Goal: Task Accomplishment & Management: Manage account settings

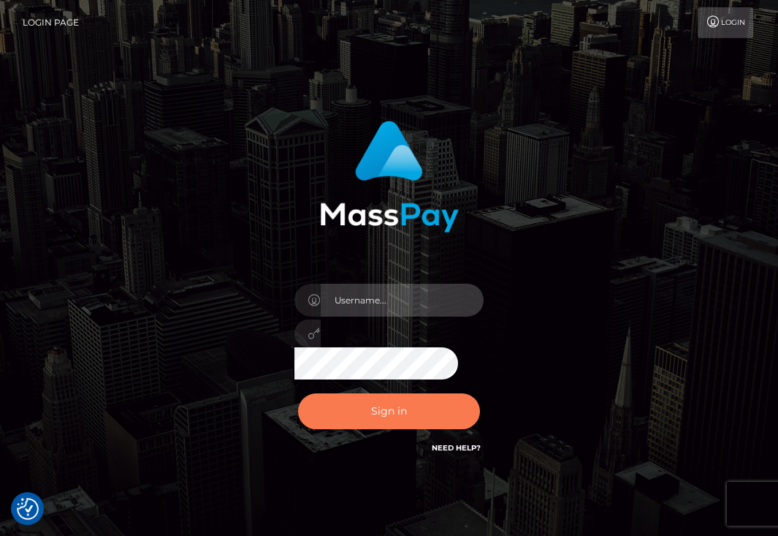
type input "aluasupport"
click at [408, 414] on button "Sign in" at bounding box center [389, 411] width 183 height 36
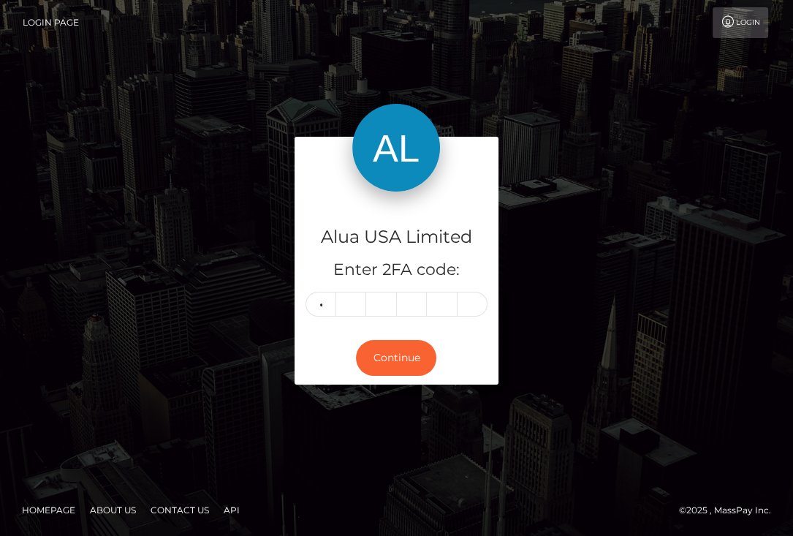
type input "6"
type input "2"
type input "3"
type input "8"
type input "6"
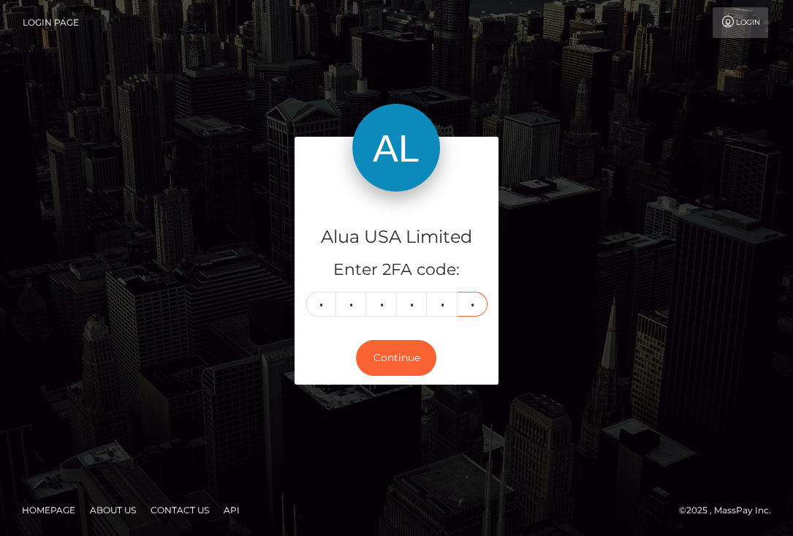
type input "3"
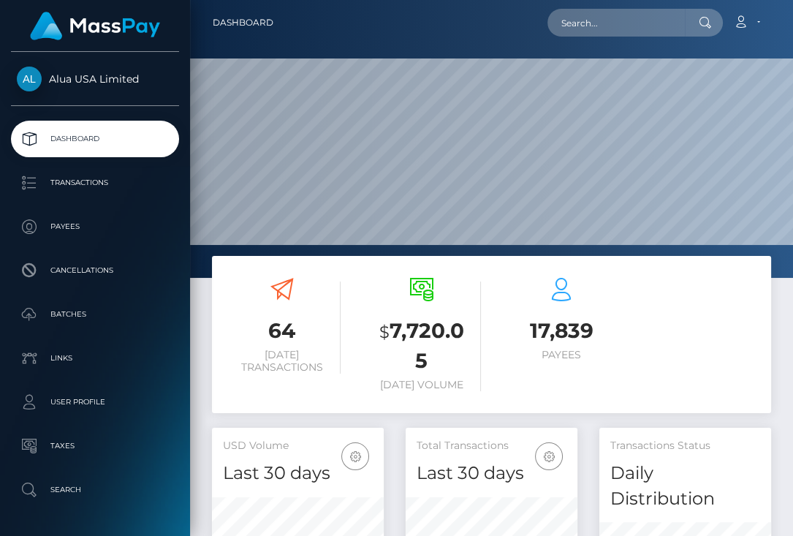
scroll to position [284, 172]
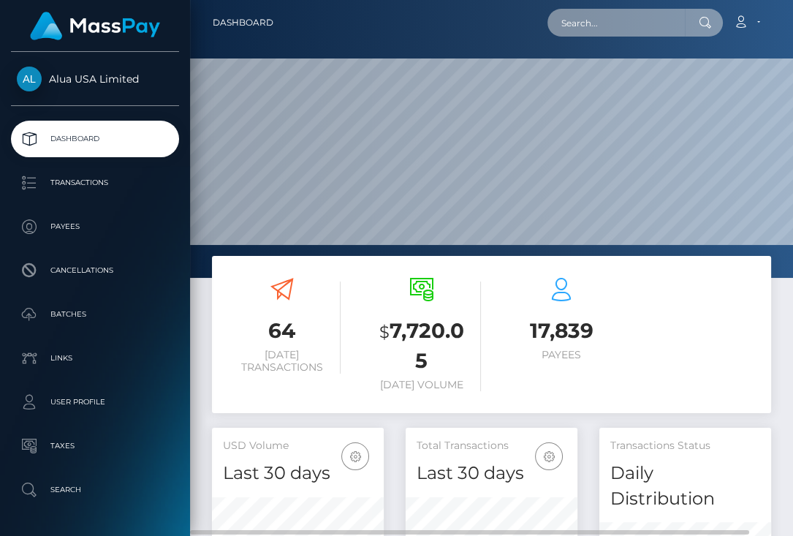
click at [617, 28] on input "text" at bounding box center [615, 23] width 137 height 28
paste input "687ee5bbcc17ebbce30c083f"
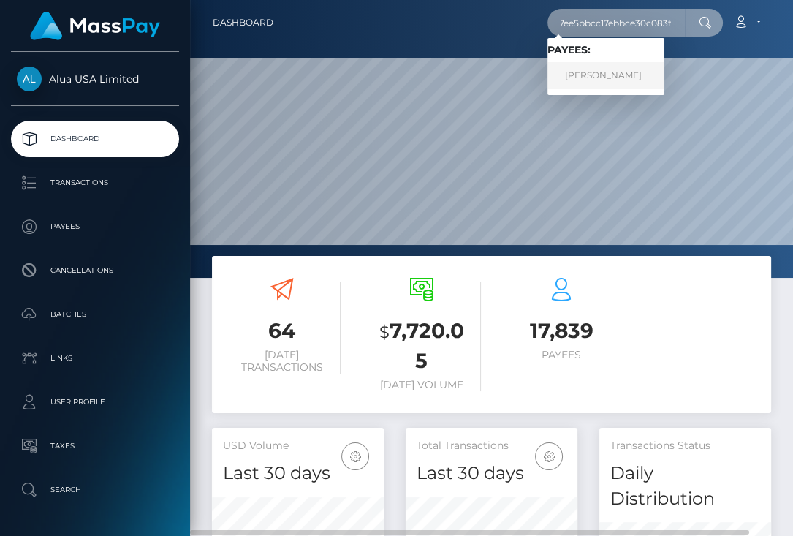
type input "687ee5bbcc17ebbce30c083f"
click at [607, 77] on link "Rachel Salazar" at bounding box center [605, 75] width 117 height 27
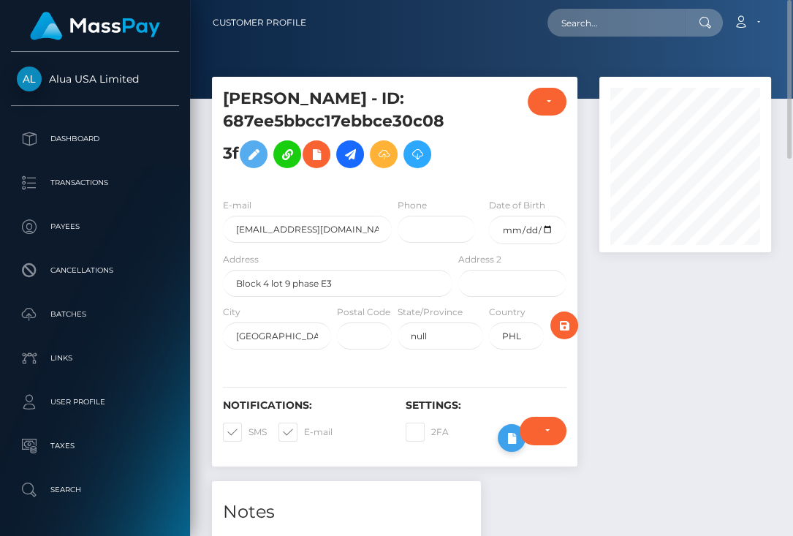
click at [506, 433] on icon at bounding box center [512, 438] width 18 height 18
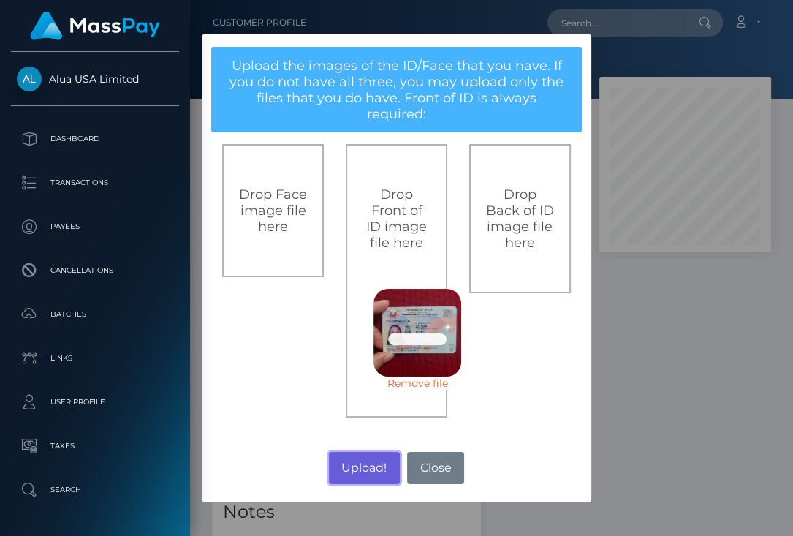
click at [381, 458] on button "Upload!" at bounding box center [364, 468] width 71 height 32
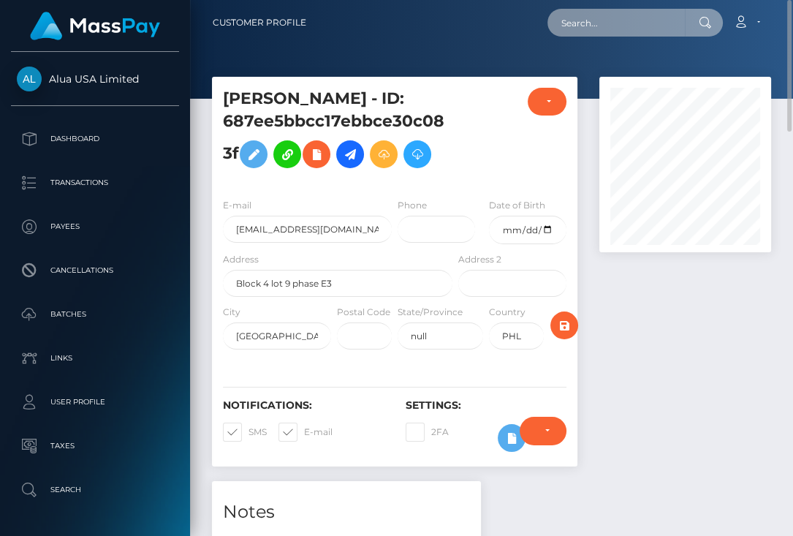
click at [656, 15] on input "text" at bounding box center [615, 23] width 137 height 28
paste input "6010f6f1d858b9266e42f0e1"
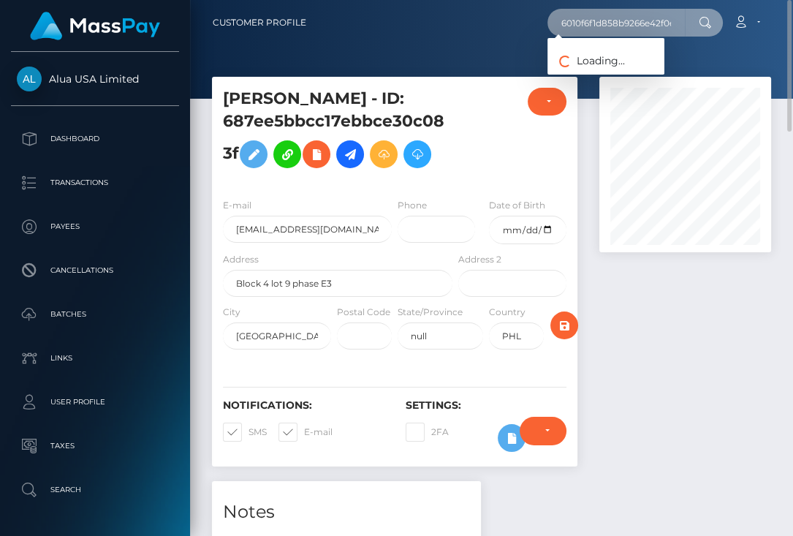
scroll to position [0, 9]
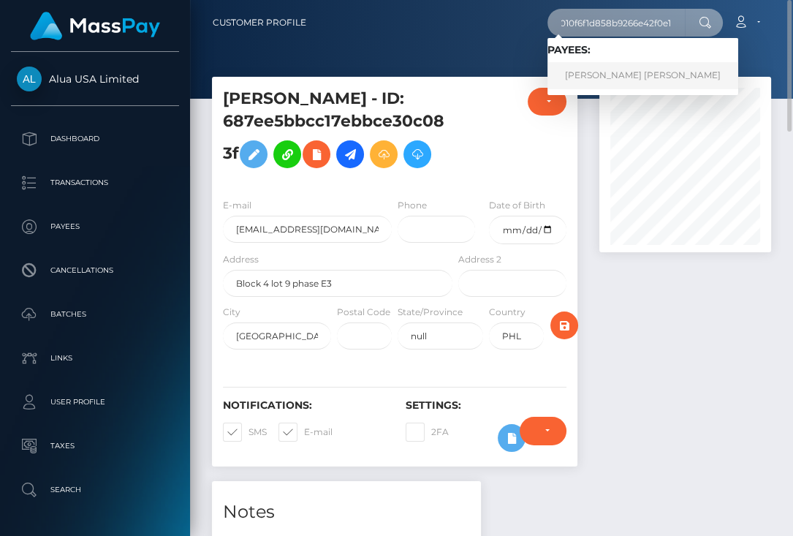
type input "6010f6f1d858b9266e42f0e1"
click at [611, 74] on link "Jose Paulo Hernandez" at bounding box center [642, 75] width 191 height 27
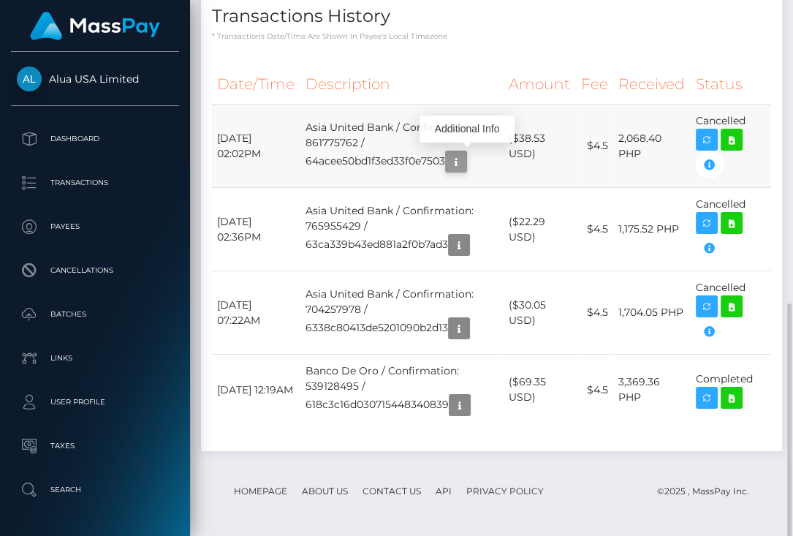
scroll to position [175, 172]
click at [465, 164] on icon "button" at bounding box center [456, 162] width 18 height 18
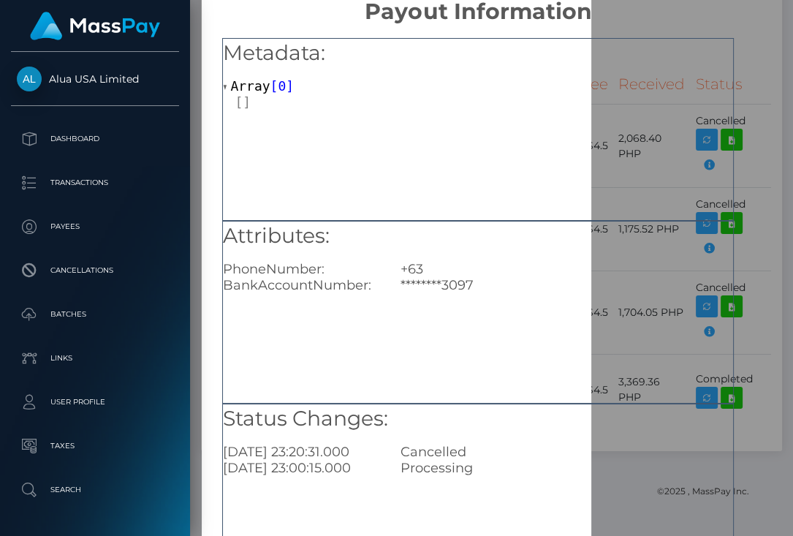
scroll to position [0, 0]
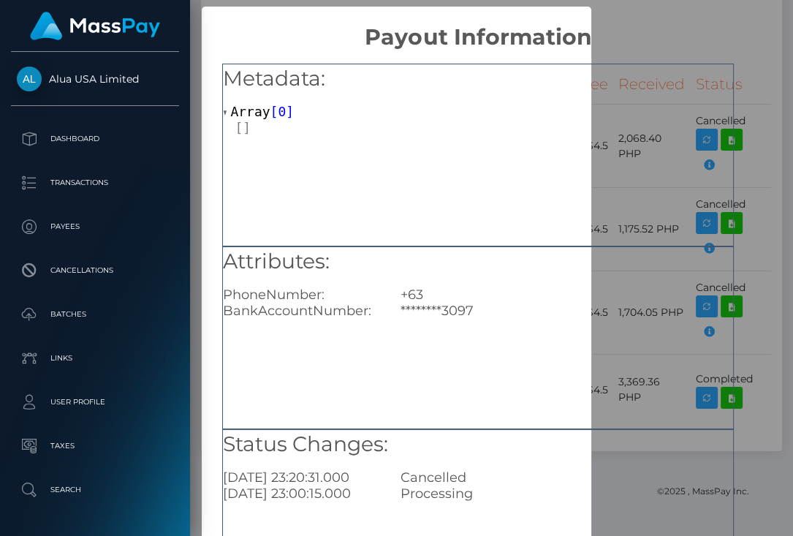
click at [689, 34] on h2 "Payout Information" at bounding box center [479, 29] width 554 height 44
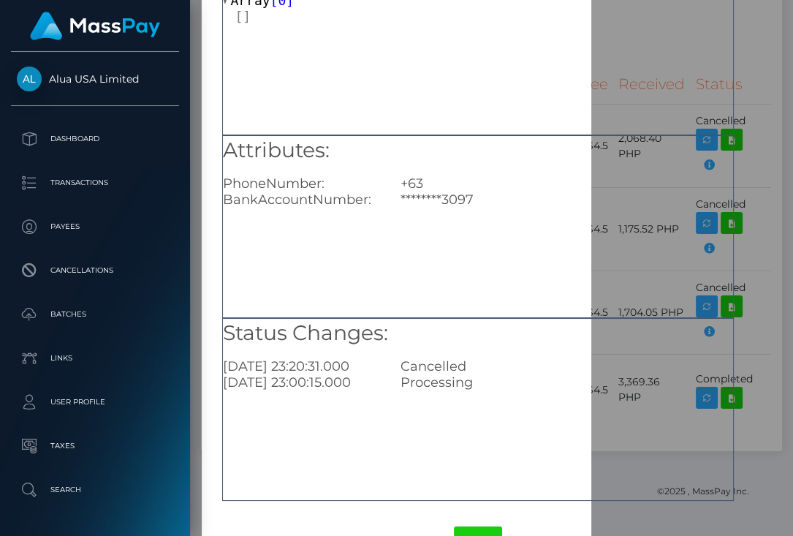
scroll to position [159, 0]
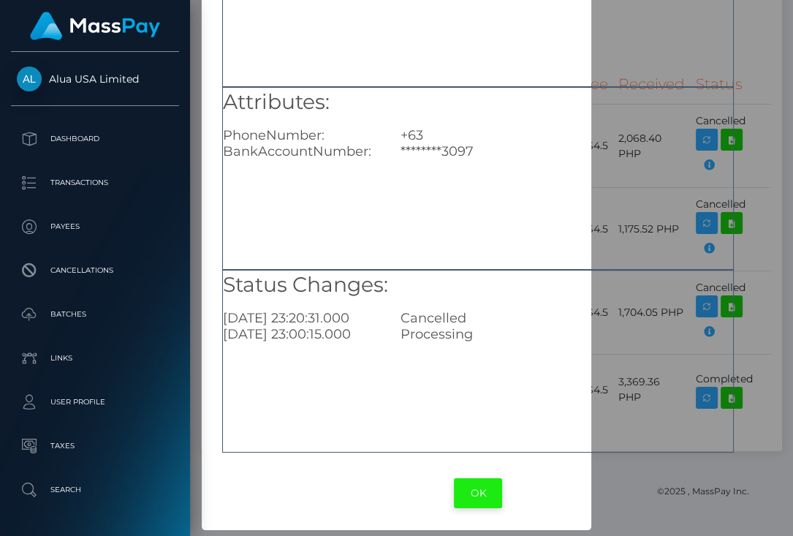
click at [467, 488] on button "OK" at bounding box center [478, 493] width 48 height 30
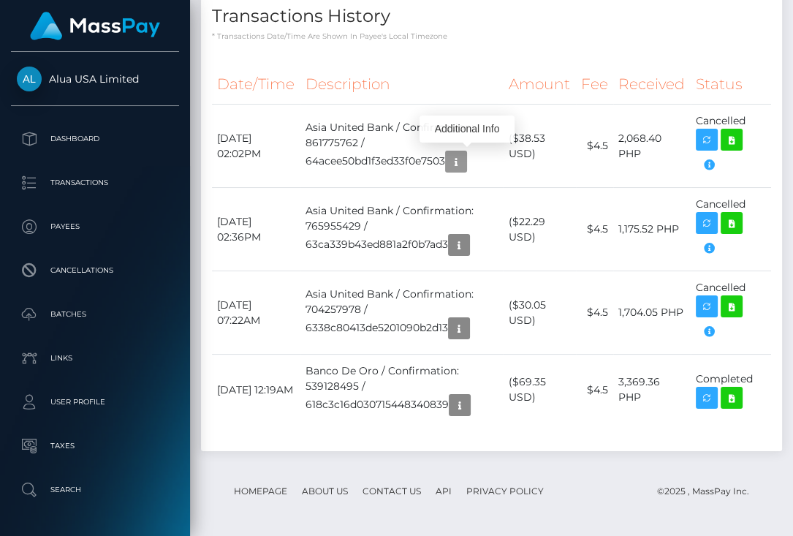
scroll to position [0, 0]
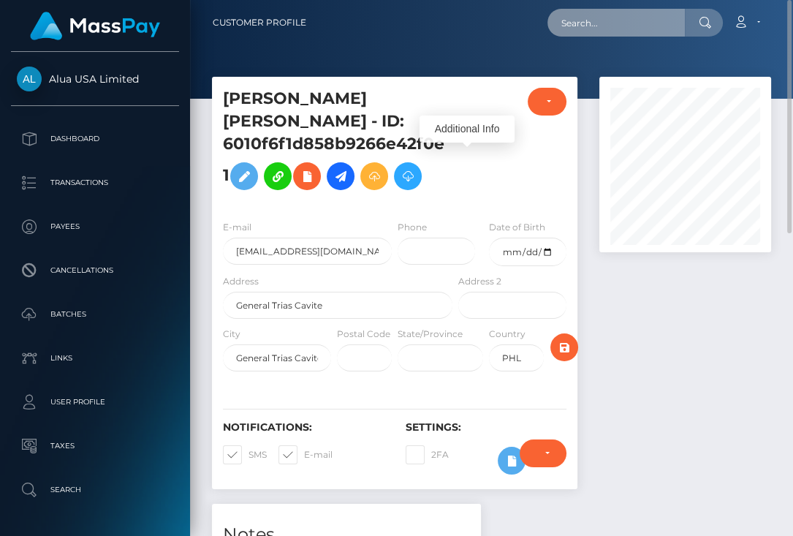
click at [639, 22] on input "text" at bounding box center [615, 23] width 137 height 28
paste input "689a61b455c4eb06dd0ea9b1"
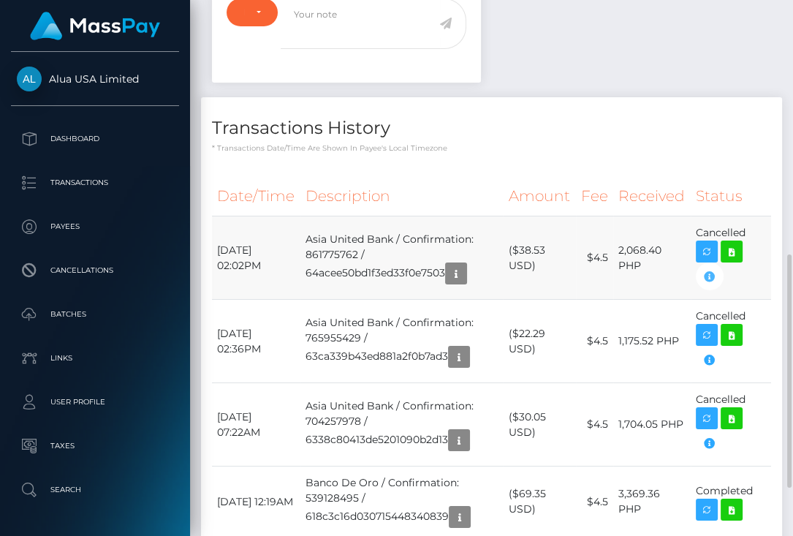
scroll to position [175, 172]
type input "689a61b455c4eb06dd0ea9b1"
click at [712, 276] on icon "button" at bounding box center [710, 276] width 18 height 18
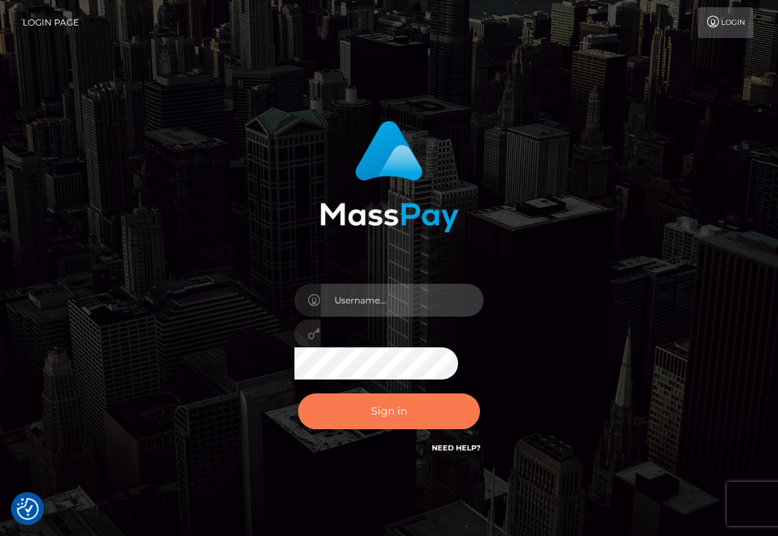
type input "aluasupport"
drag, startPoint x: 402, startPoint y: 408, endPoint x: 397, endPoint y: 390, distance: 19.0
click at [401, 409] on button "Sign in" at bounding box center [389, 411] width 183 height 36
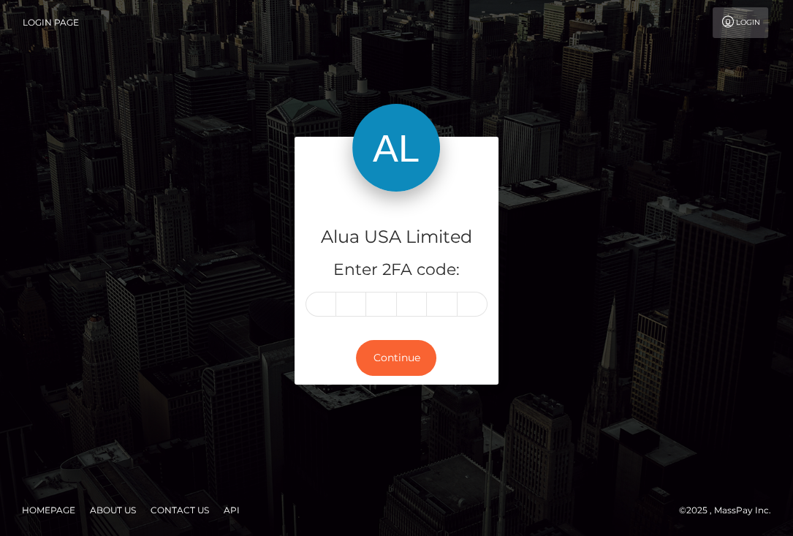
click at [325, 306] on input "text" at bounding box center [320, 304] width 31 height 25
type input "7"
type input "2"
type input "4"
type input "3"
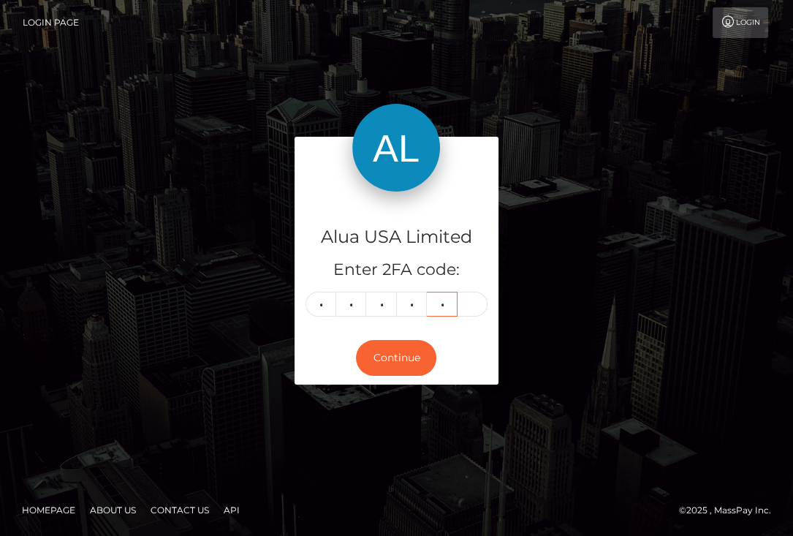
type input "6"
type input "5"
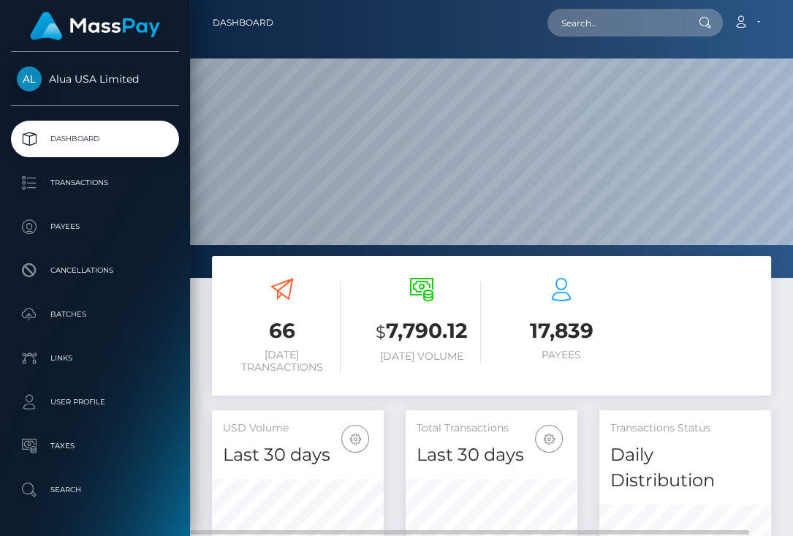
scroll to position [284, 172]
click at [622, 16] on input "text" at bounding box center [615, 23] width 137 height 28
paste input "6010f6f1d858b9266e42f0e1"
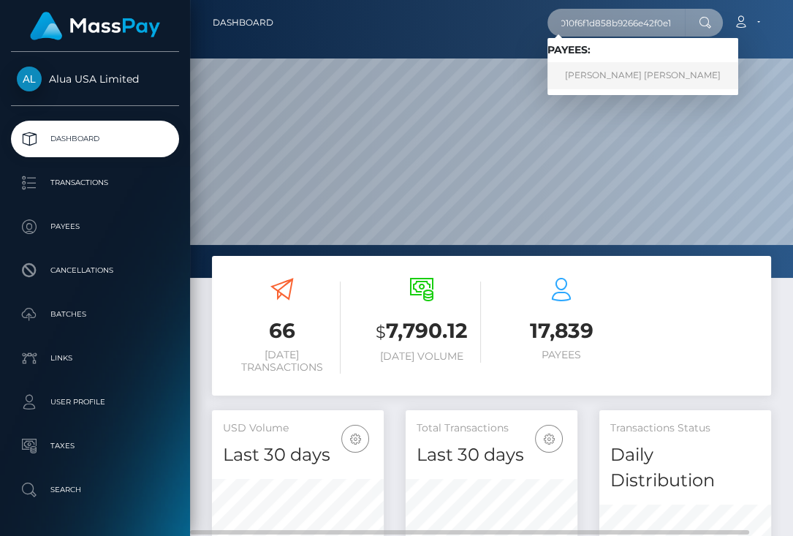
type input "6010f6f1d858b9266e42f0e1"
click at [607, 72] on link "Jose Paulo Hernandez" at bounding box center [642, 75] width 191 height 27
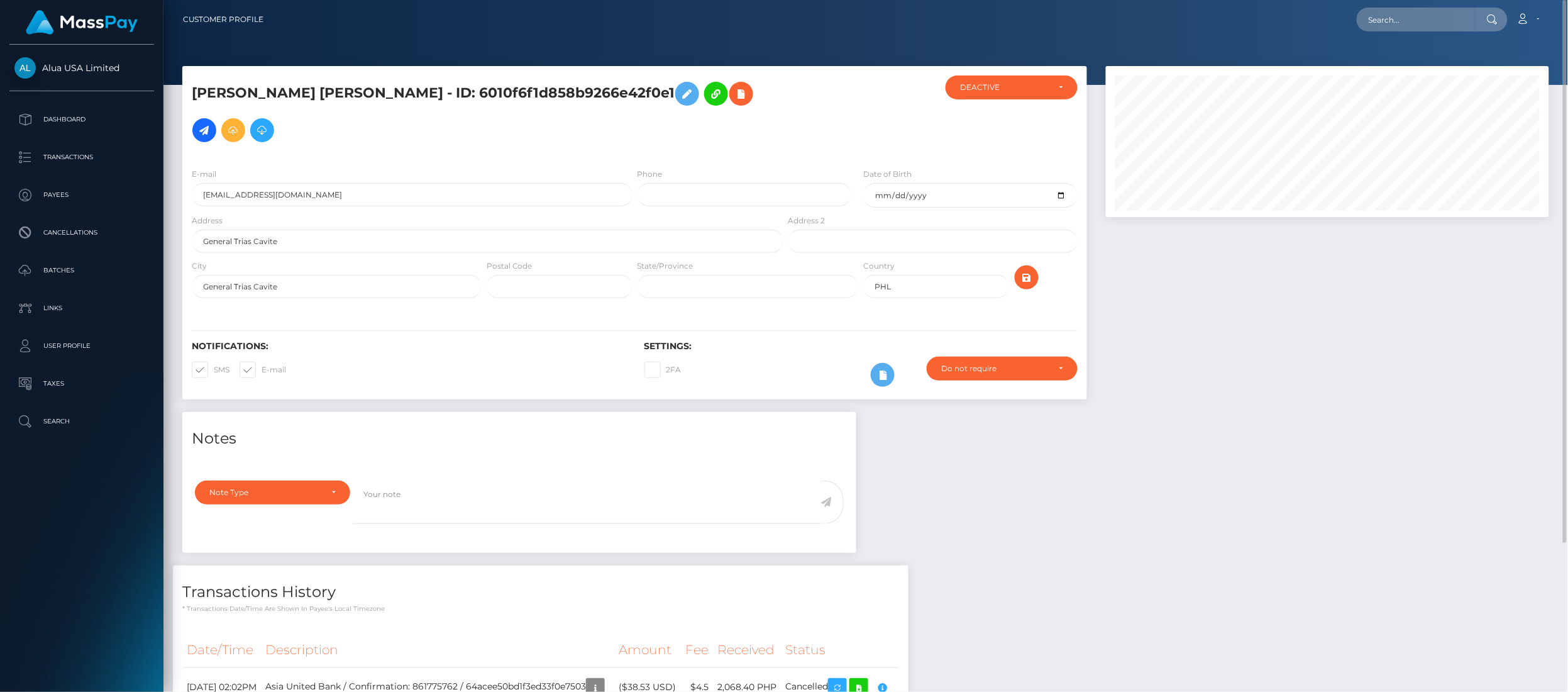
scroll to position [189, 0]
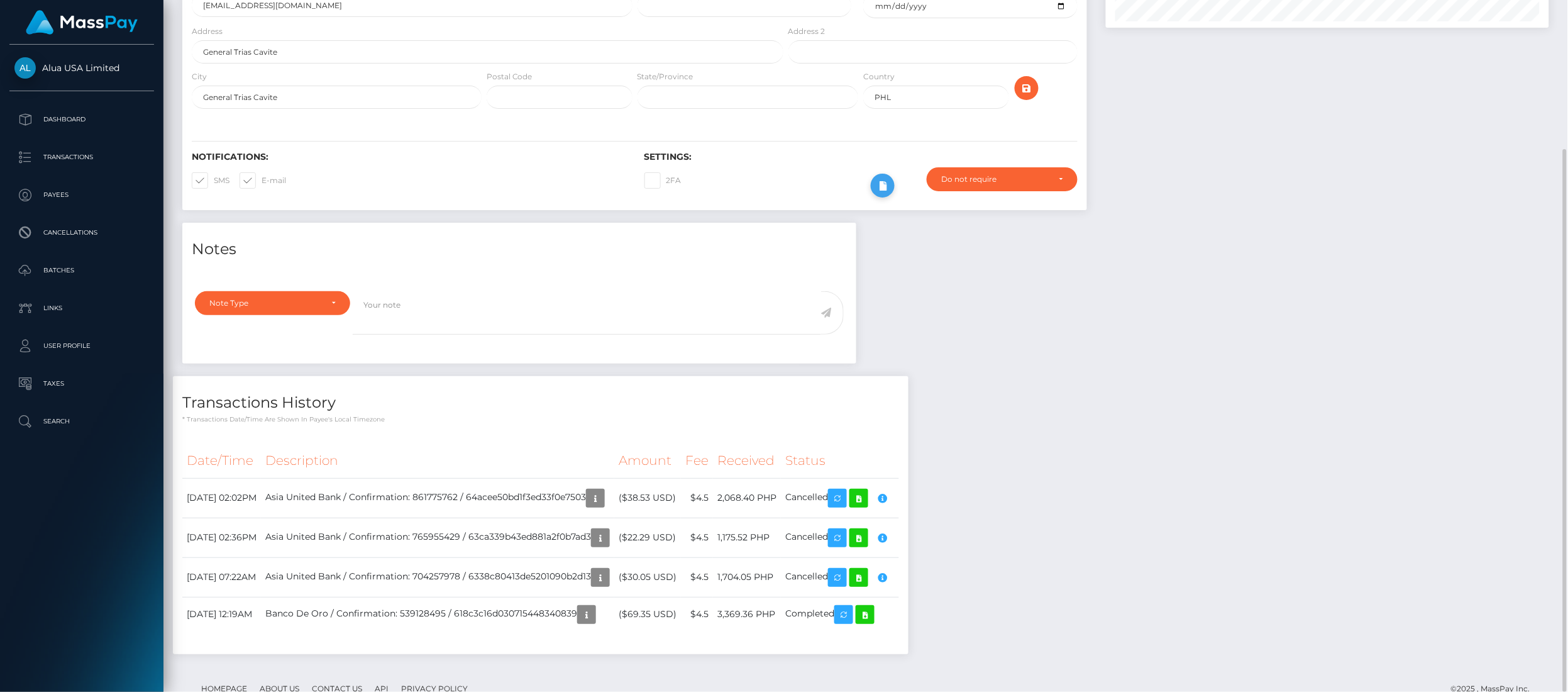
click at [682, 178] on icon at bounding box center [883, 186] width 15 height 15
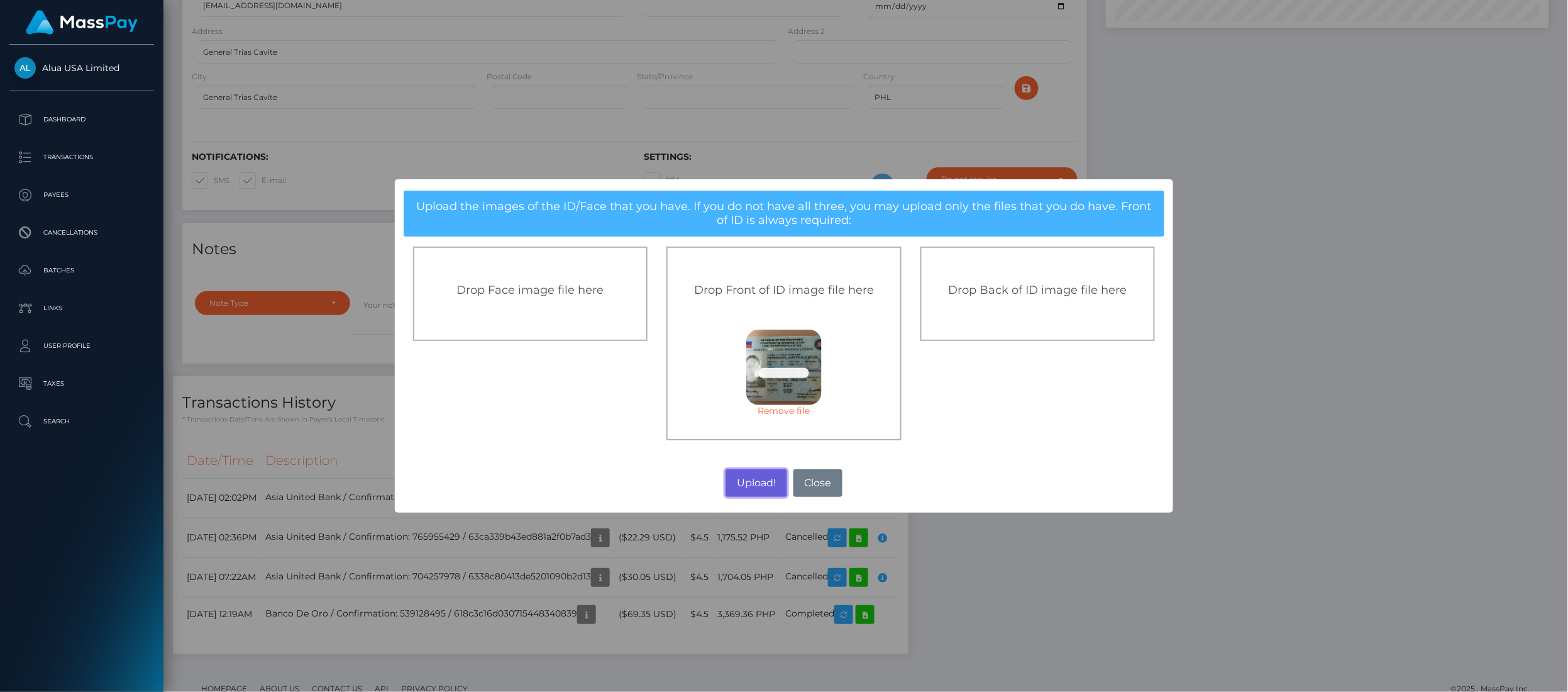
click at [682, 460] on button "Upload!" at bounding box center [756, 483] width 61 height 28
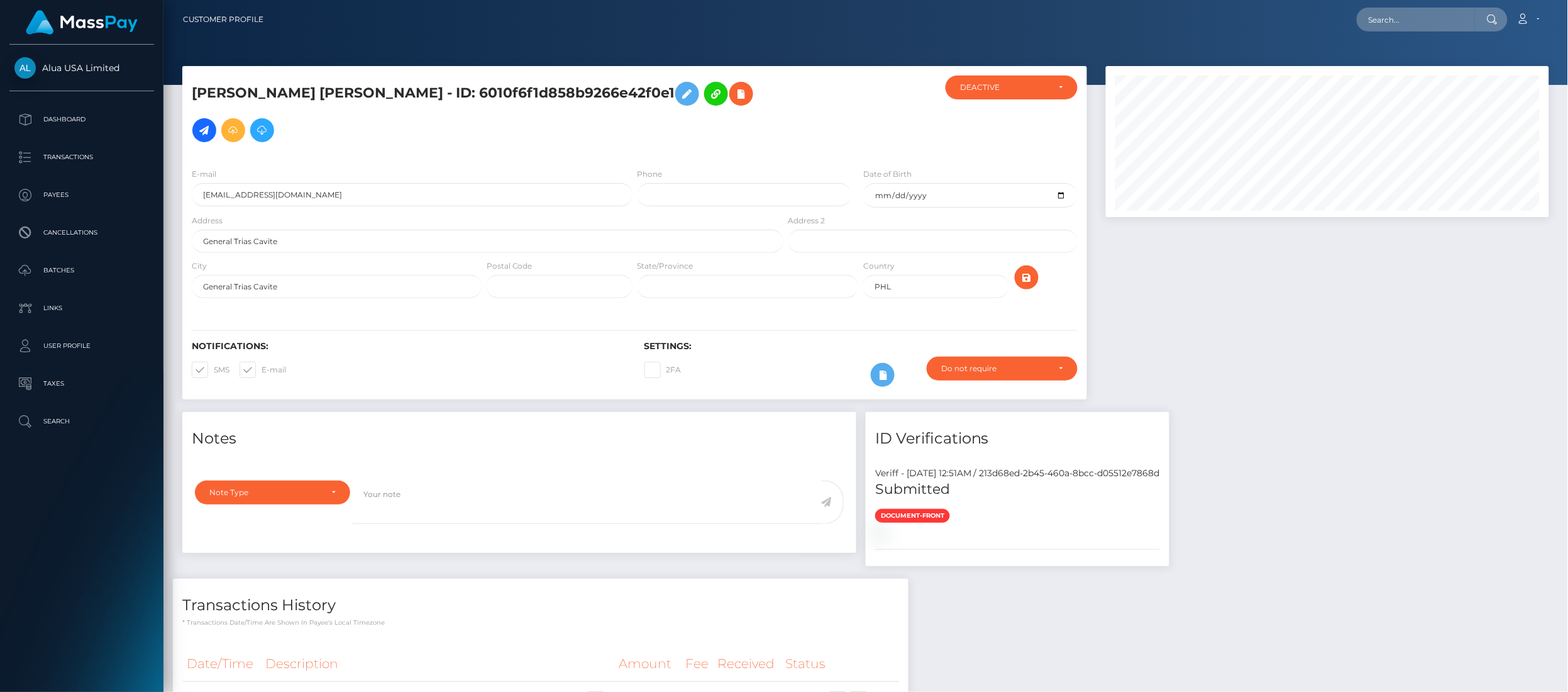
scroll to position [251, 0]
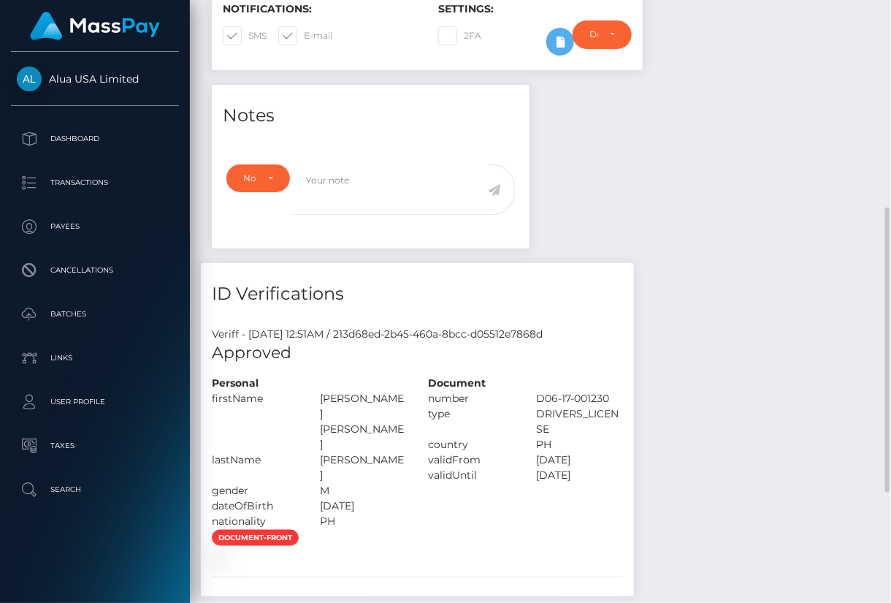
scroll to position [730417, 730387]
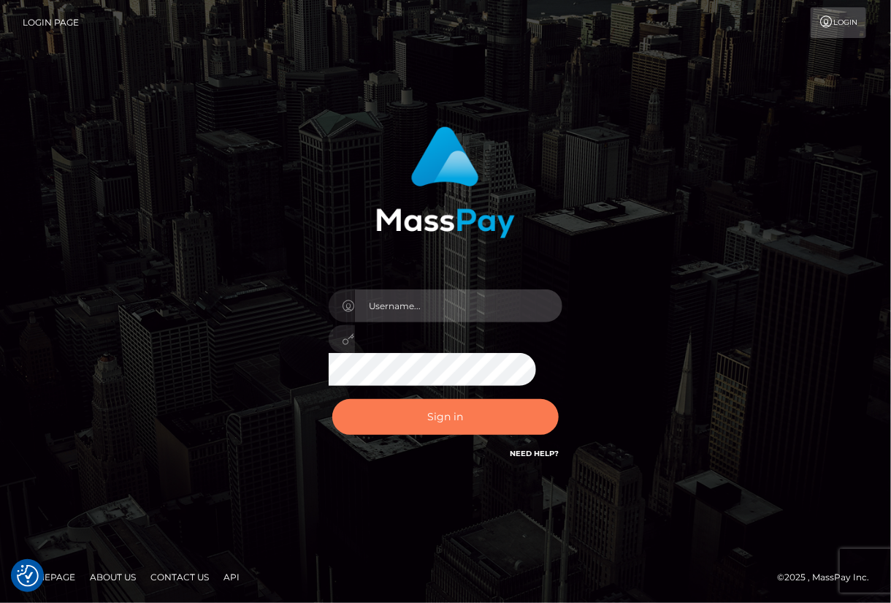
type input "aluasupport"
drag, startPoint x: 439, startPoint y: 423, endPoint x: 434, endPoint y: 409, distance: 14.8
click at [438, 419] on button "Sign in" at bounding box center [445, 417] width 226 height 36
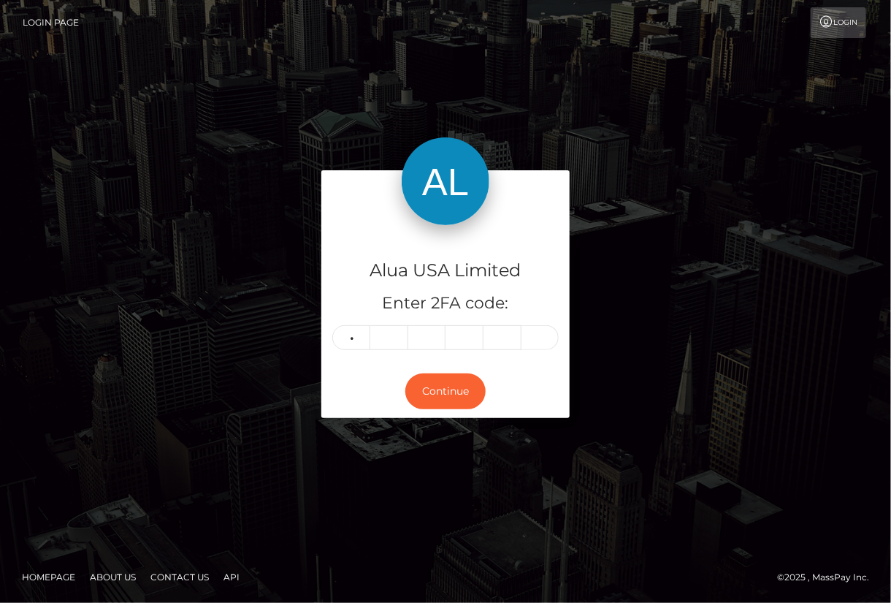
type input "9"
type input "3"
type input "4"
type input "1"
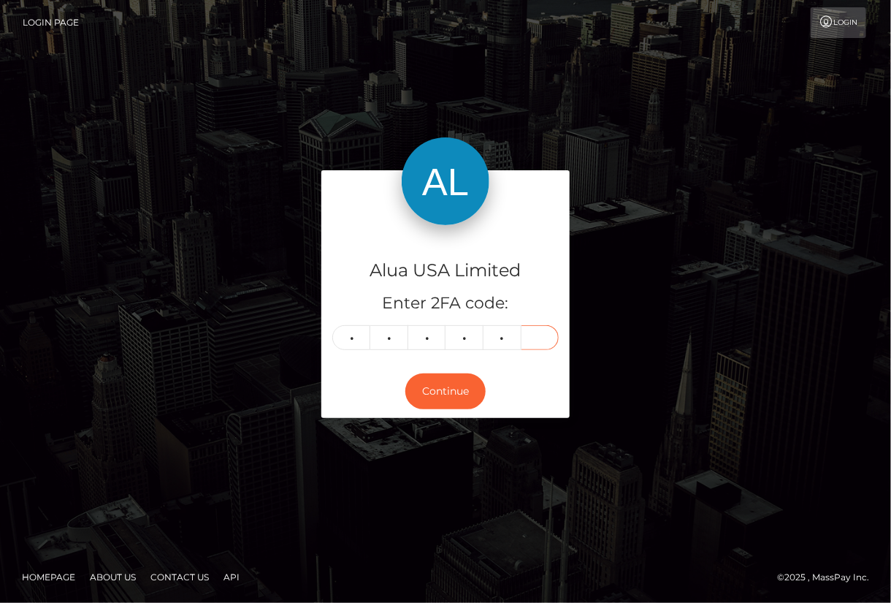
type input "5"
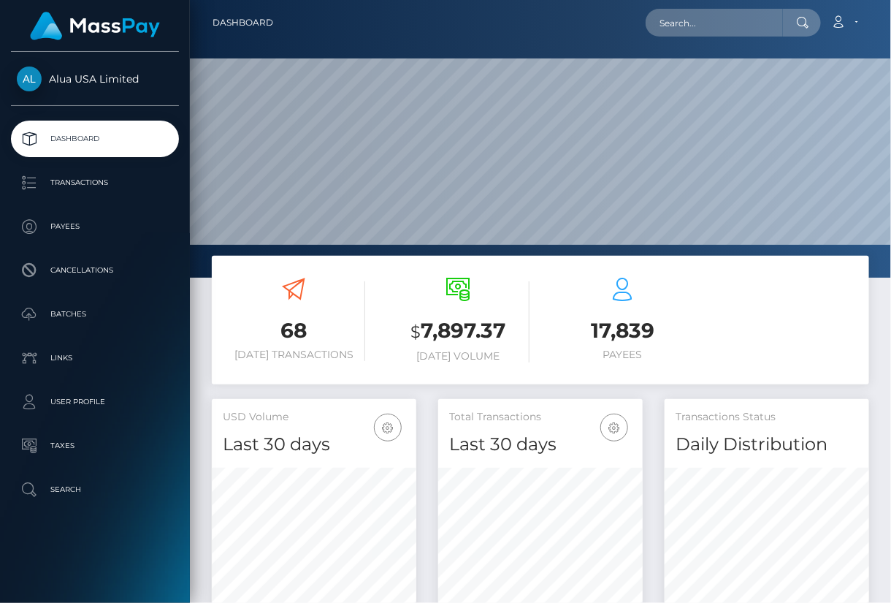
scroll to position [259, 204]
click at [699, 32] on input "text" at bounding box center [714, 23] width 137 height 28
paste input "625e5eabd0bf8c7b142d1a32"
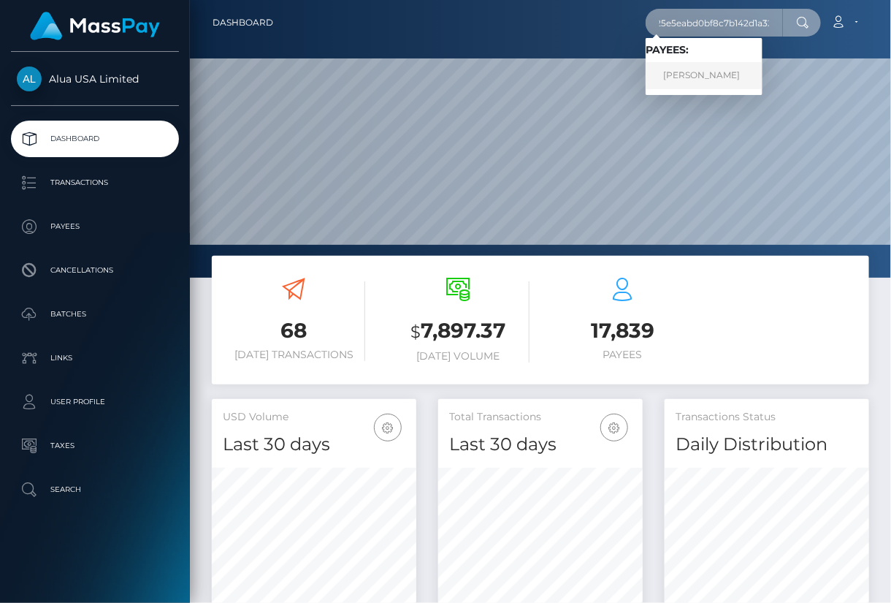
type input "625e5eabd0bf8c7b142d1a32"
click at [691, 75] on link "alinie ampee sarmiento" at bounding box center [704, 75] width 117 height 27
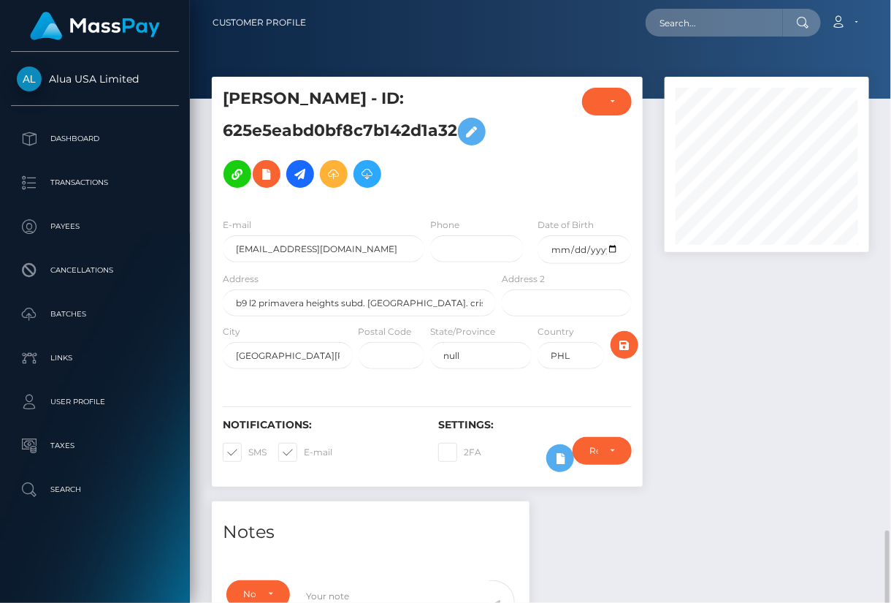
scroll to position [175, 204]
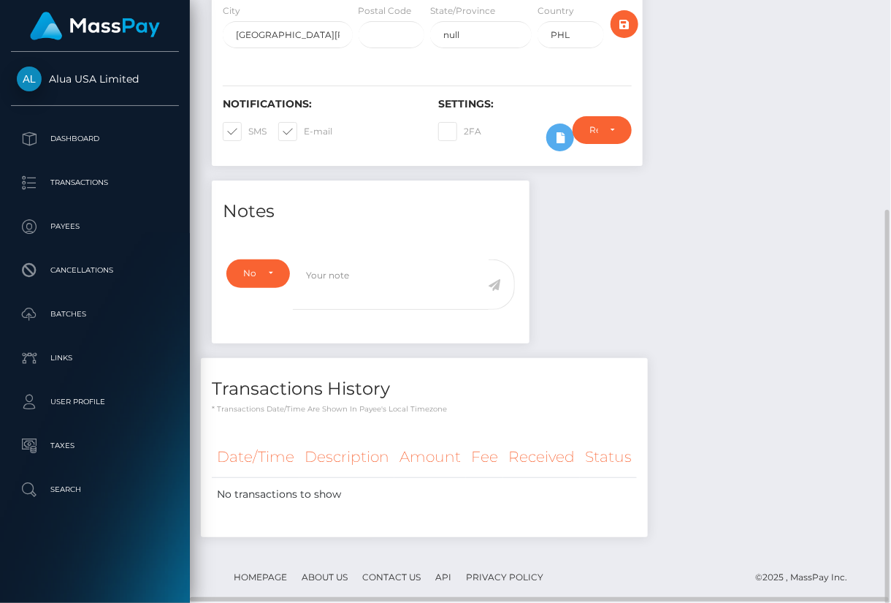
click at [563, 118] on div "Require ID/Selfie Verification Do not require Paid by payee Require ID/Selfie V…" at bounding box center [602, 137] width 81 height 42
click at [555, 129] on icon at bounding box center [561, 138] width 18 height 18
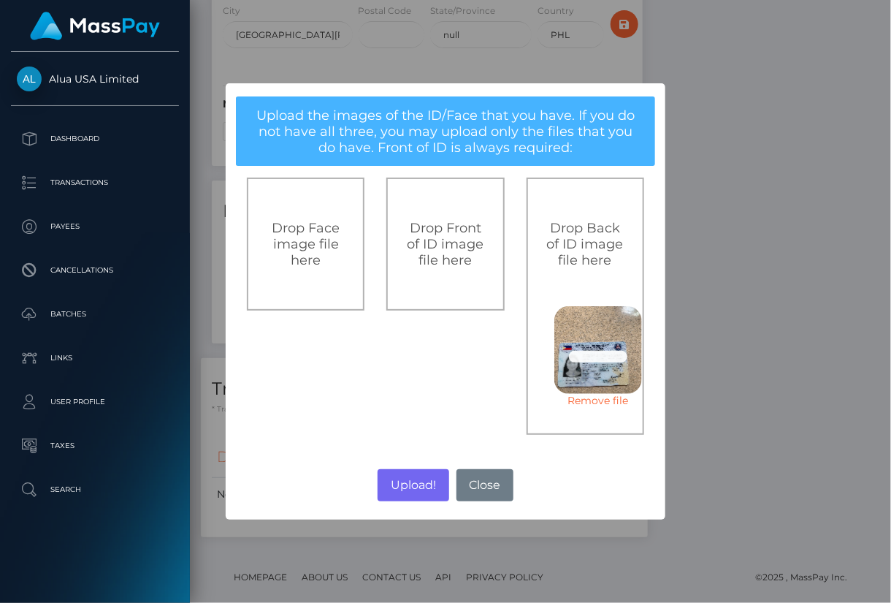
click at [601, 350] on div "0.2 MB 085dff70f69d4957a097a6b0eaced2ec.jpg" at bounding box center [599, 345] width 88 height 78
click at [574, 401] on link "Remove file" at bounding box center [599, 400] width 88 height 13
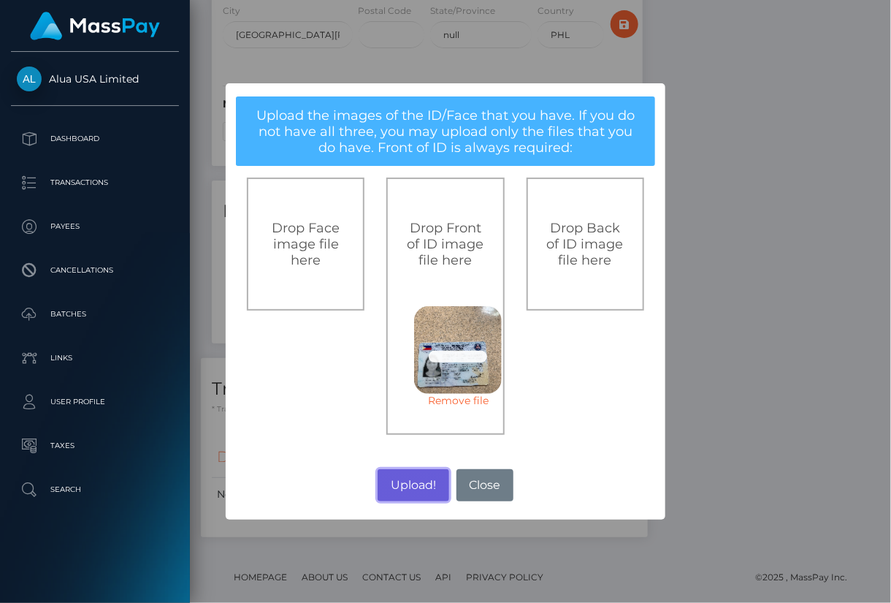
click at [403, 496] on button "Upload!" at bounding box center [413, 485] width 71 height 32
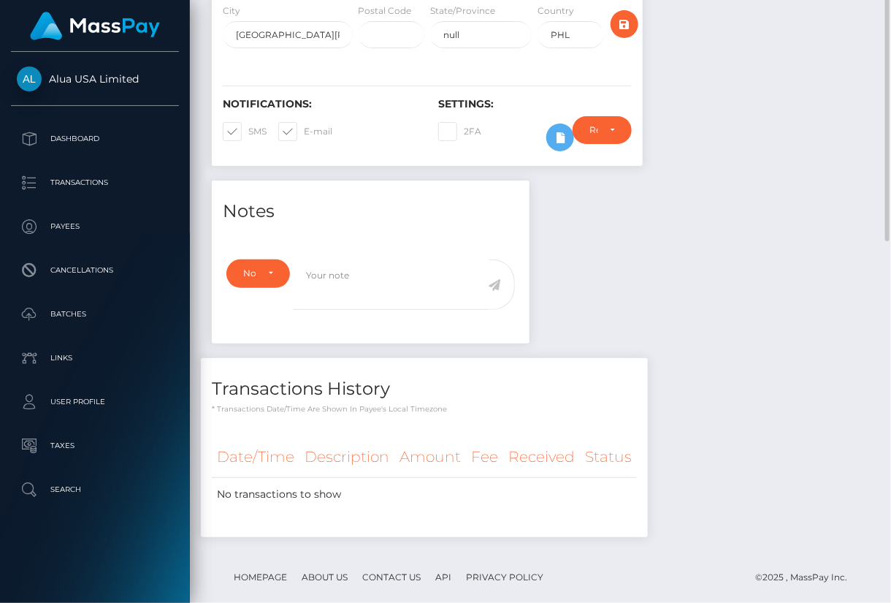
scroll to position [102, 0]
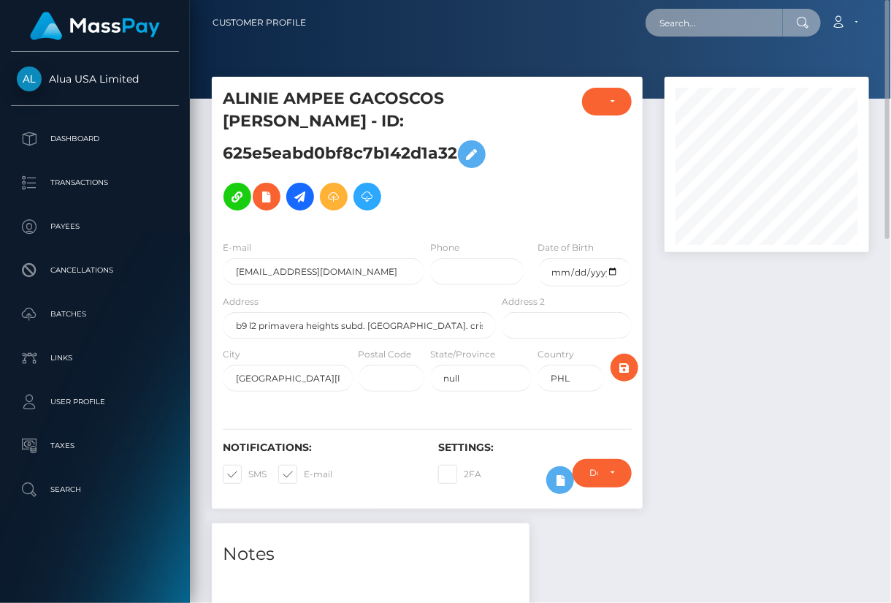
click at [755, 18] on input "text" at bounding box center [714, 23] width 137 height 28
paste input "680f35c417fd18f8f00eced2"
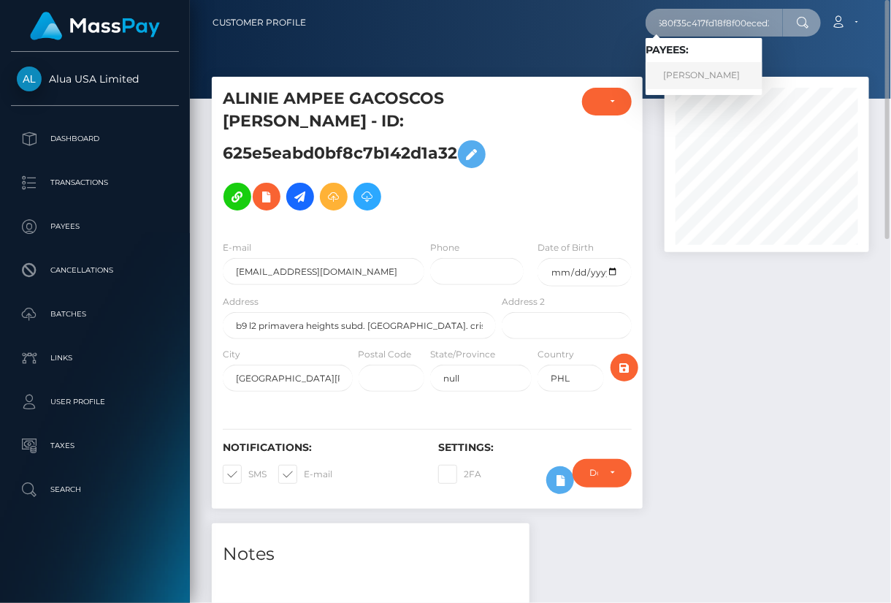
type input "680f35c417fd18f8f00eced2"
click at [728, 82] on link "Magnolia Chan" at bounding box center [704, 75] width 117 height 27
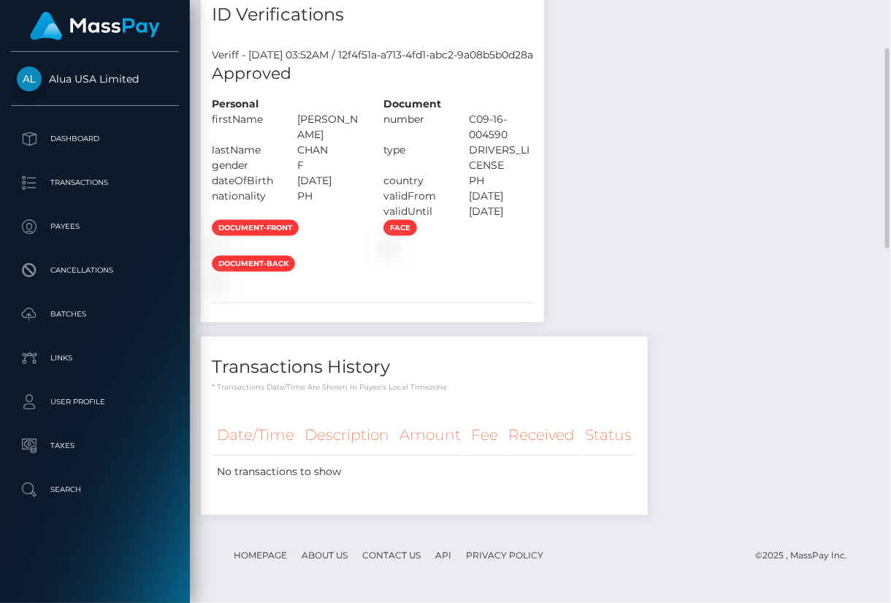
scroll to position [558, 0]
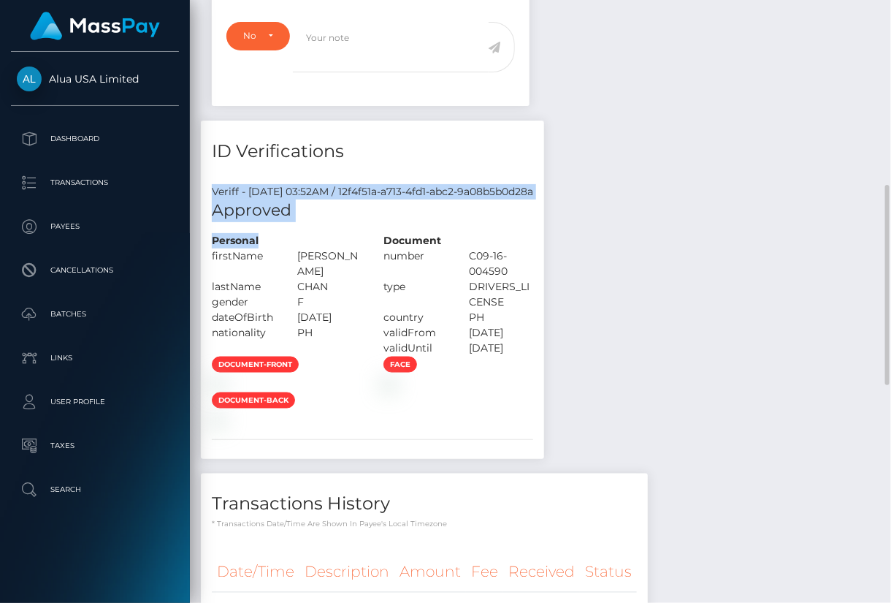
drag, startPoint x: 211, startPoint y: 191, endPoint x: 335, endPoint y: 224, distance: 128.0
click at [343, 243] on div "Veriff - August 9, 2025 03:52AM / 12f4f51a-a713-4fd1-abc2-9a08b5b0d28a Approved…" at bounding box center [372, 316] width 343 height 286
click at [257, 192] on div "Veriff - August 9, 2025 03:52AM / 12f4f51a-a713-4fd1-abc2-9a08b5b0d28a" at bounding box center [372, 191] width 343 height 15
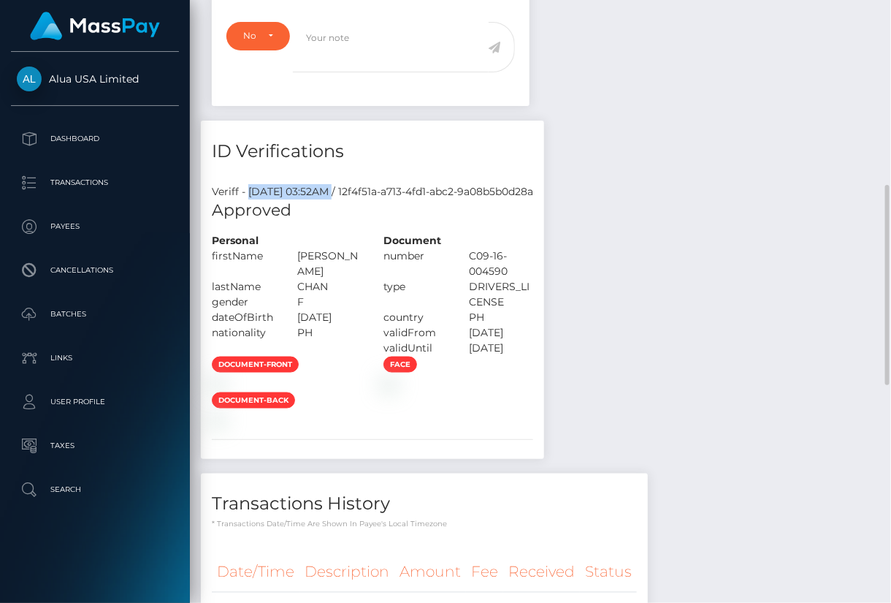
drag, startPoint x: 250, startPoint y: 189, endPoint x: 364, endPoint y: 196, distance: 114.2
click at [364, 196] on div "Veriff - August 9, 2025 03:52AM / 12f4f51a-a713-4fd1-abc2-9a08b5b0d28a" at bounding box center [372, 191] width 343 height 15
copy div "August 9, 2025 03:52AM"
